Goal: Information Seeking & Learning: Learn about a topic

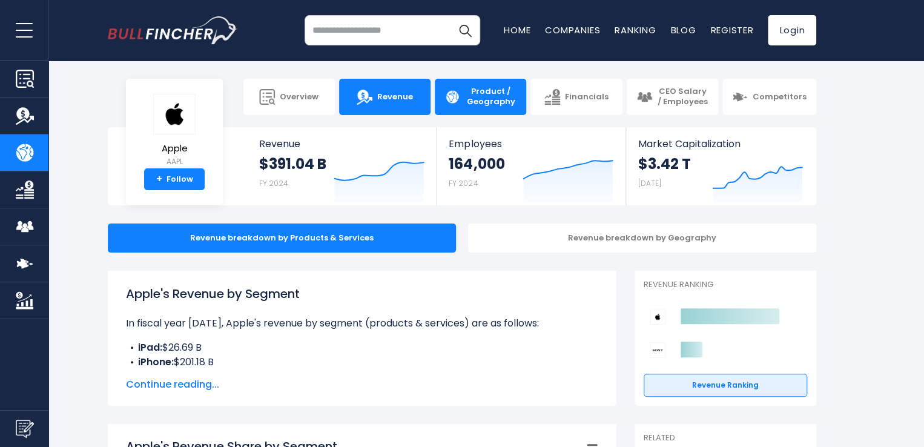
click at [366, 105] on link "Revenue" at bounding box center [384, 97] width 91 height 36
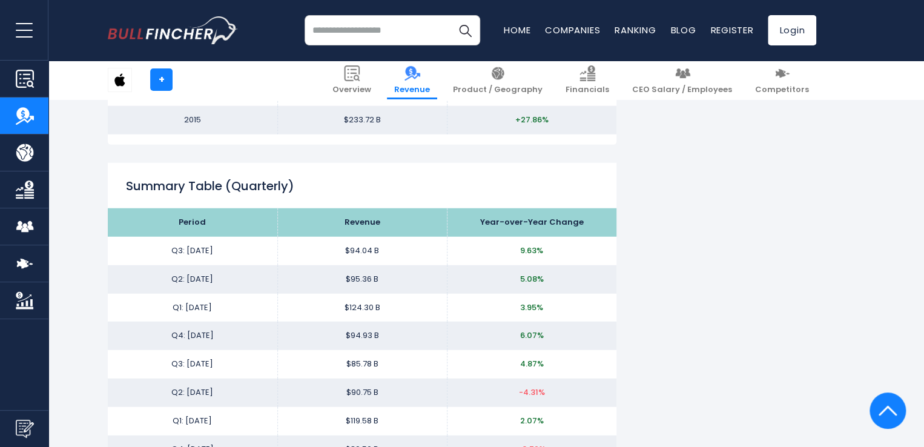
scroll to position [1392, 0]
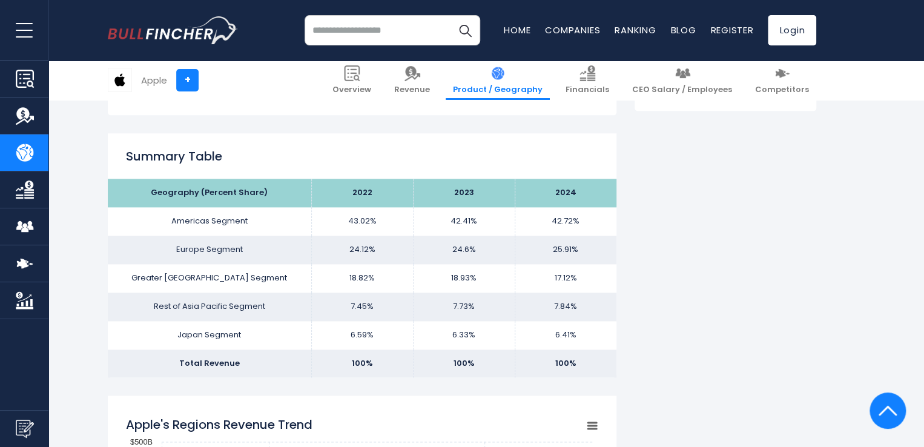
scroll to position [545, 0]
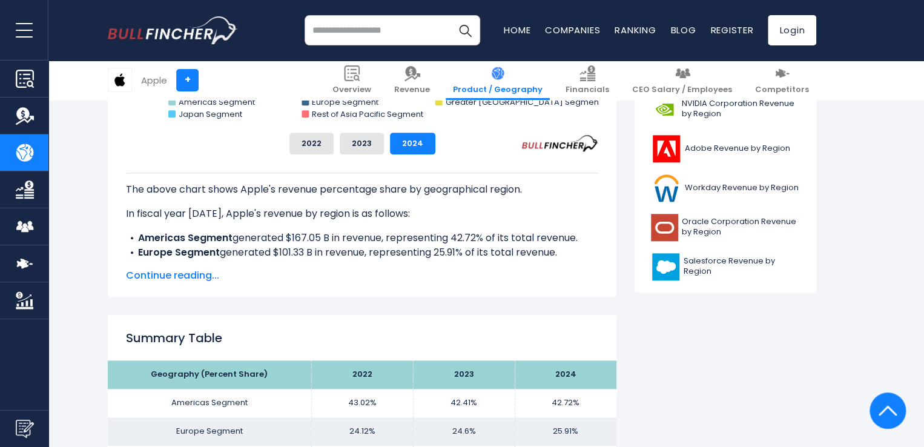
click at [199, 278] on span "Continue reading..." at bounding box center [362, 275] width 472 height 15
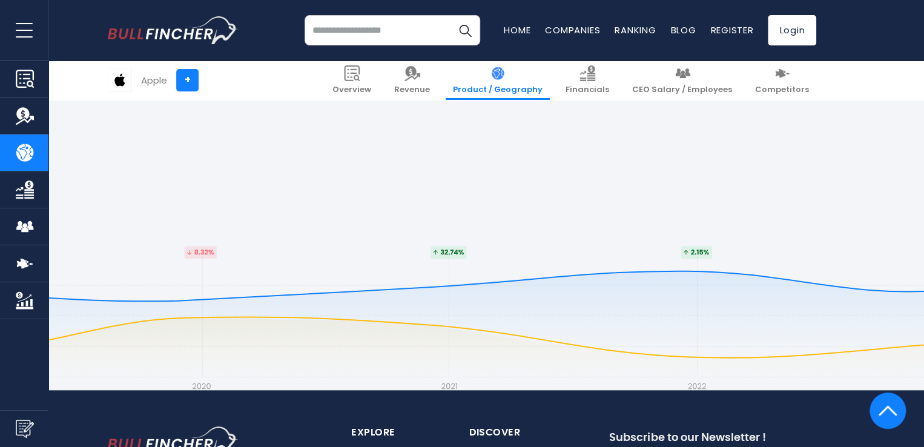
scroll to position [2664, 0]
